Goal: Task Accomplishment & Management: Use online tool/utility

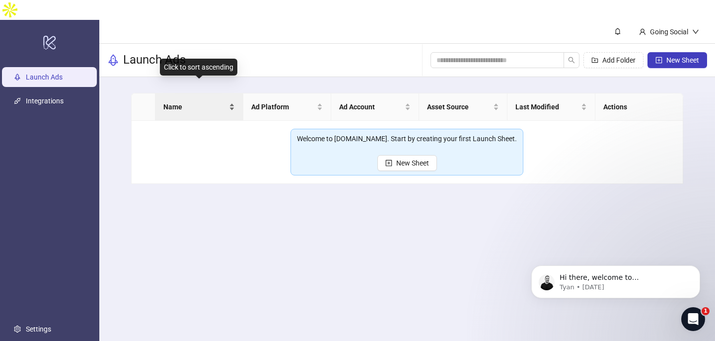
click at [230, 101] on div "Name" at bounding box center [199, 106] width 72 height 11
click at [418, 159] on span "New Sheet" at bounding box center [412, 163] width 33 height 8
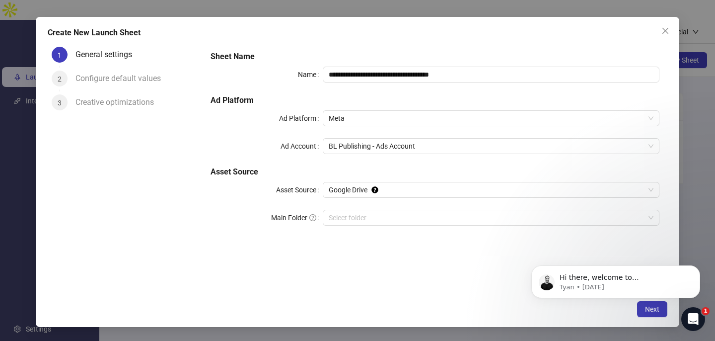
click at [123, 82] on div "Configure default values" at bounding box center [122, 79] width 93 height 16
click at [626, 273] on p "Hi there, welcome to [DOMAIN_NAME]. I'll reach out via e-mail separately, but j…" at bounding box center [624, 278] width 128 height 10
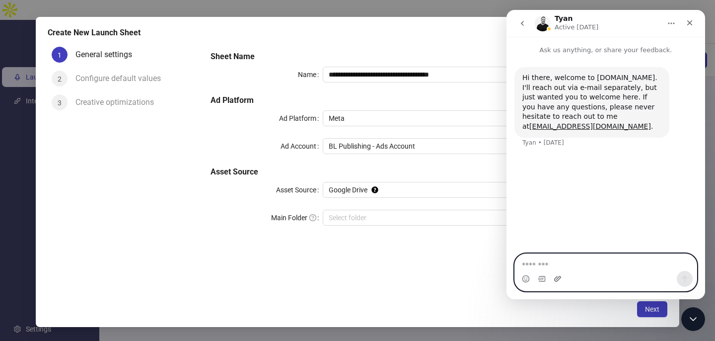
click at [559, 277] on icon "Upload attachment" at bounding box center [557, 278] width 7 height 5
click at [557, 278] on icon "Upload attachment" at bounding box center [558, 279] width 8 height 8
click at [561, 279] on icon "Upload attachment" at bounding box center [558, 279] width 8 height 8
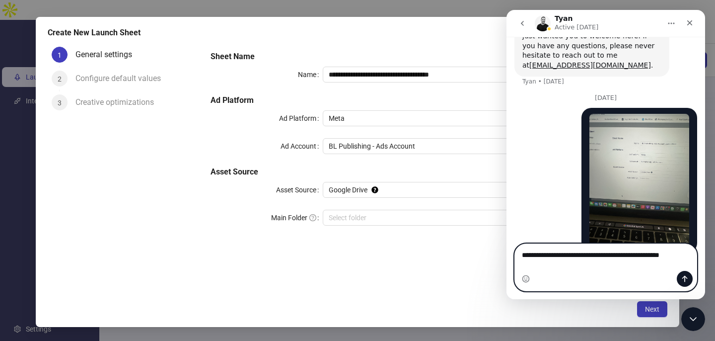
scroll to position [71, 0]
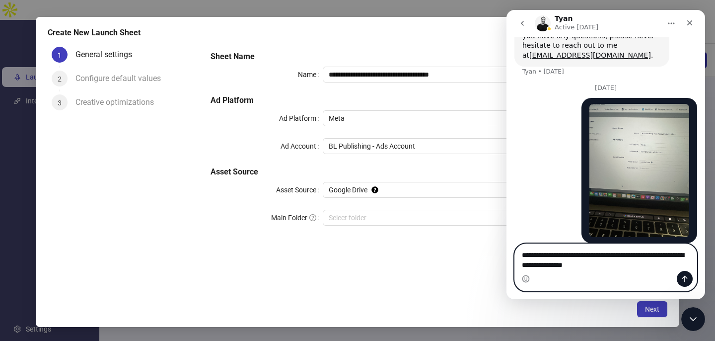
type textarea "**********"
click at [687, 284] on button "Send a message…" at bounding box center [685, 279] width 16 height 16
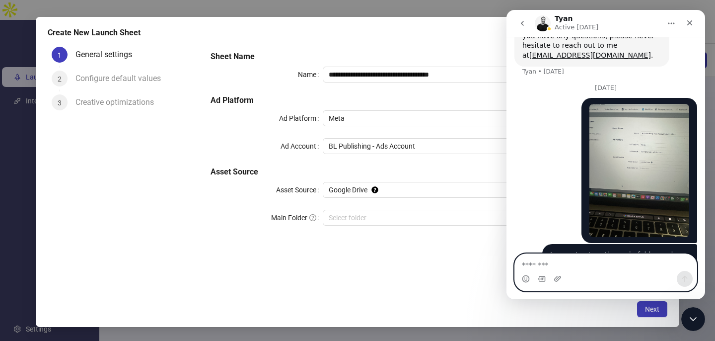
scroll to position [93, 0]
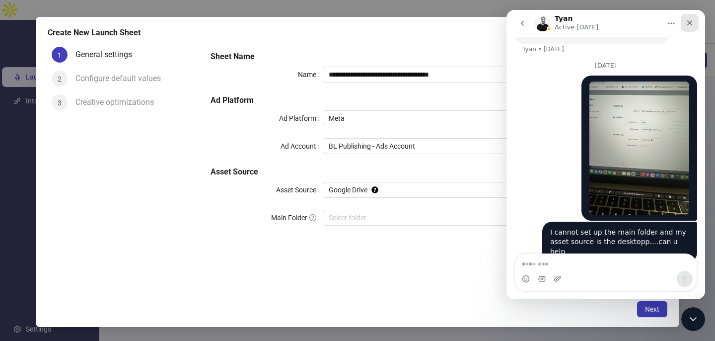
click at [690, 21] on icon "Close" at bounding box center [690, 23] width 8 height 8
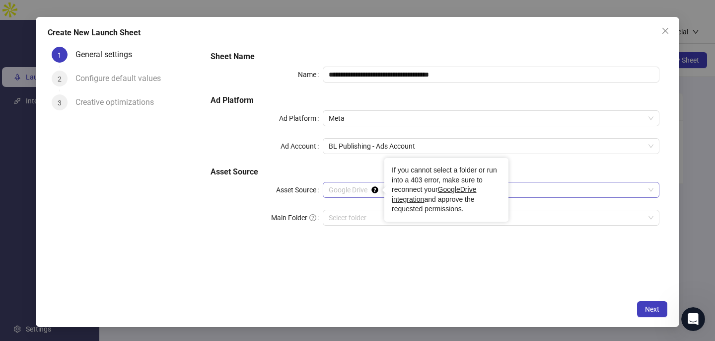
click at [374, 189] on icon "Tooltip anchor" at bounding box center [375, 189] width 6 height 6
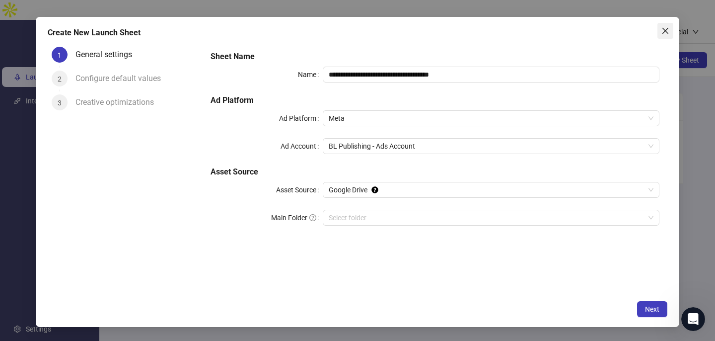
click at [666, 32] on icon "close" at bounding box center [666, 31] width 6 height 6
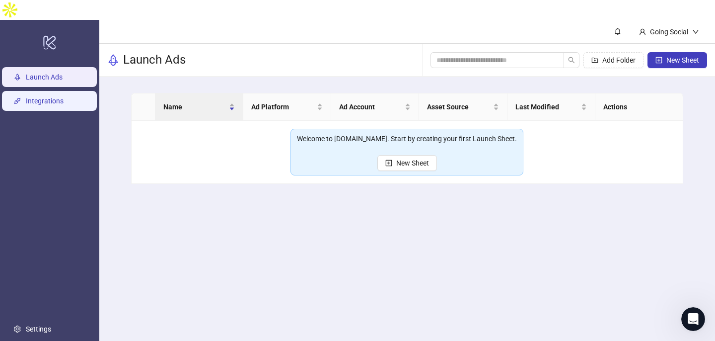
click at [45, 97] on link "Integrations" at bounding box center [45, 101] width 38 height 8
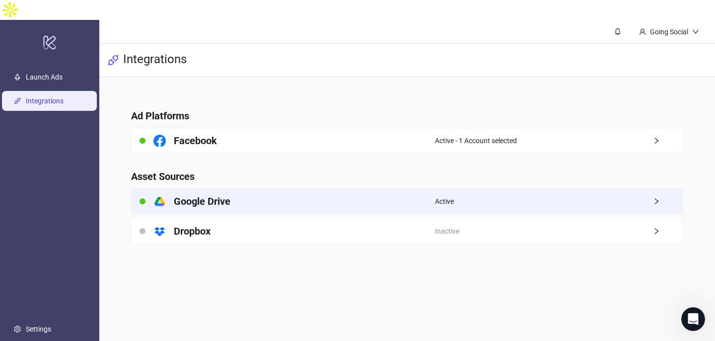
click at [200, 194] on h4 "Google Drive" at bounding box center [202, 201] width 57 height 14
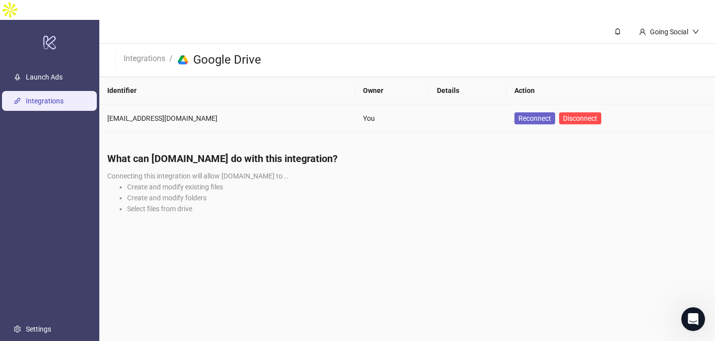
click at [519, 114] on span "Reconnect" at bounding box center [535, 118] width 33 height 8
